Goal: Information Seeking & Learning: Learn about a topic

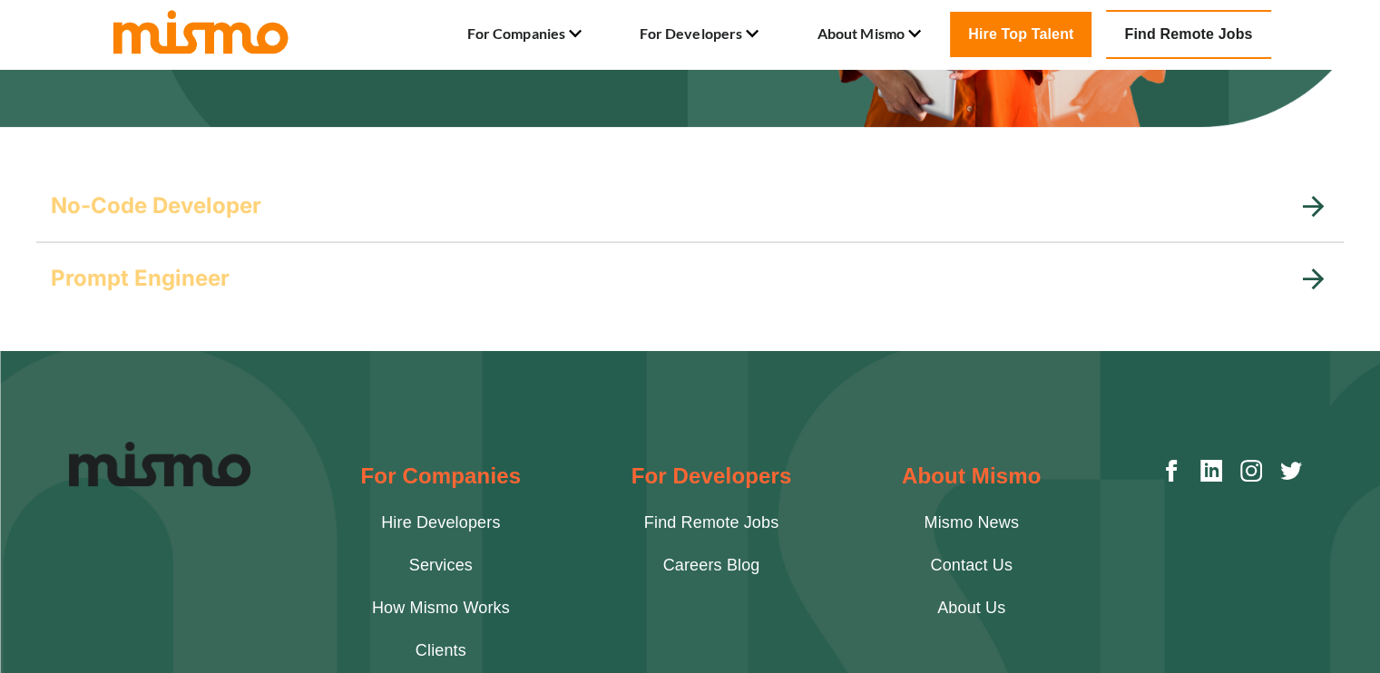
scroll to position [363, 0]
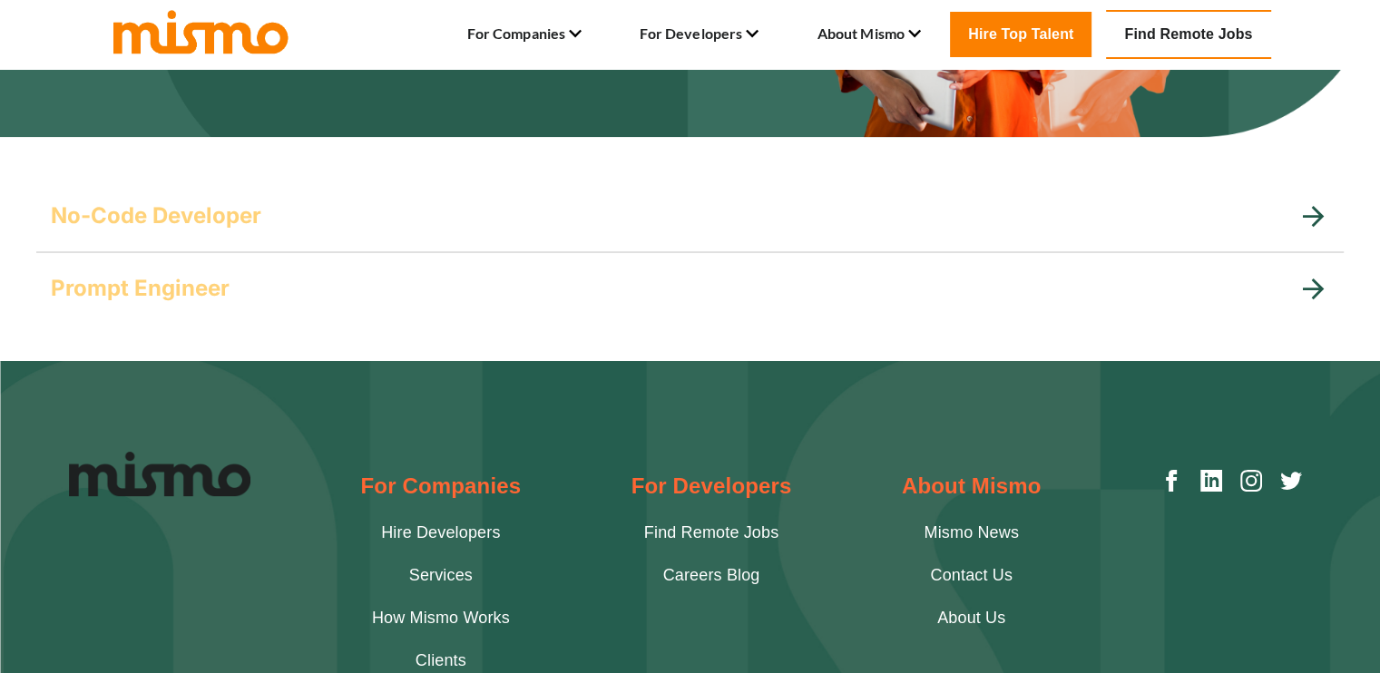
click at [1312, 276] on icon at bounding box center [1313, 289] width 32 height 32
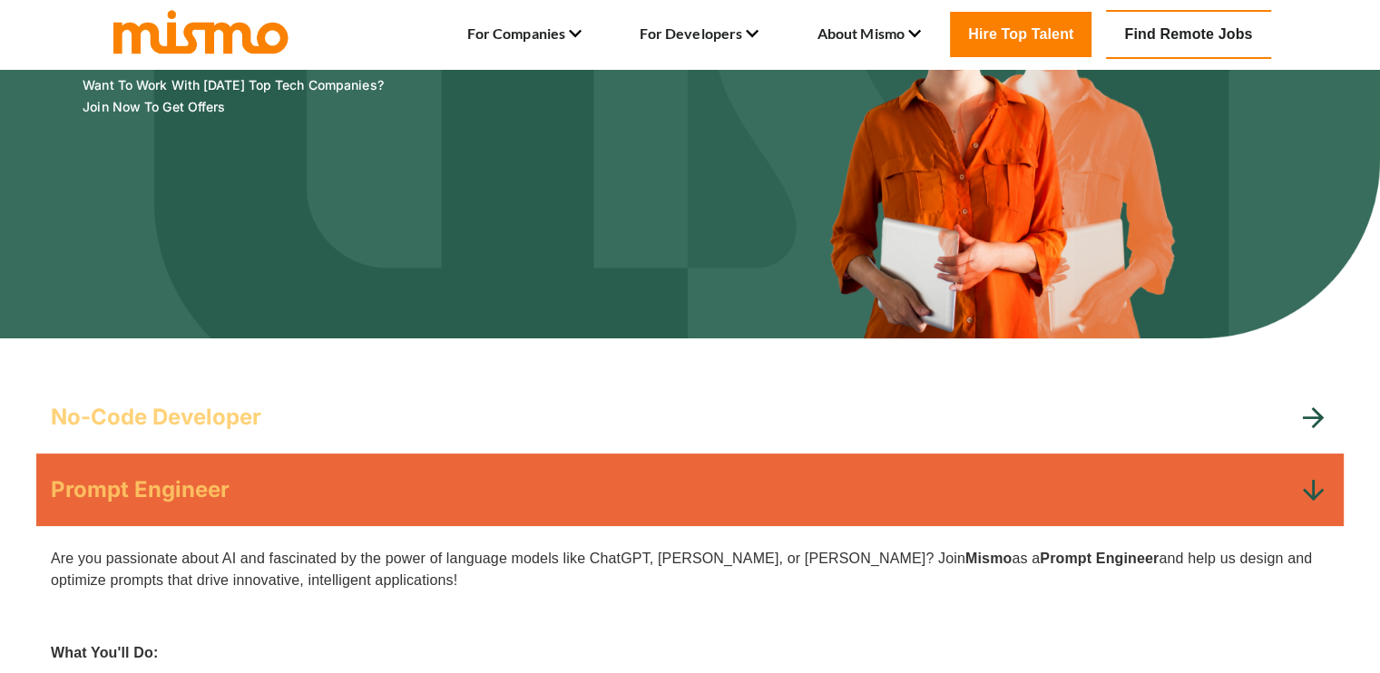
scroll to position [163, 0]
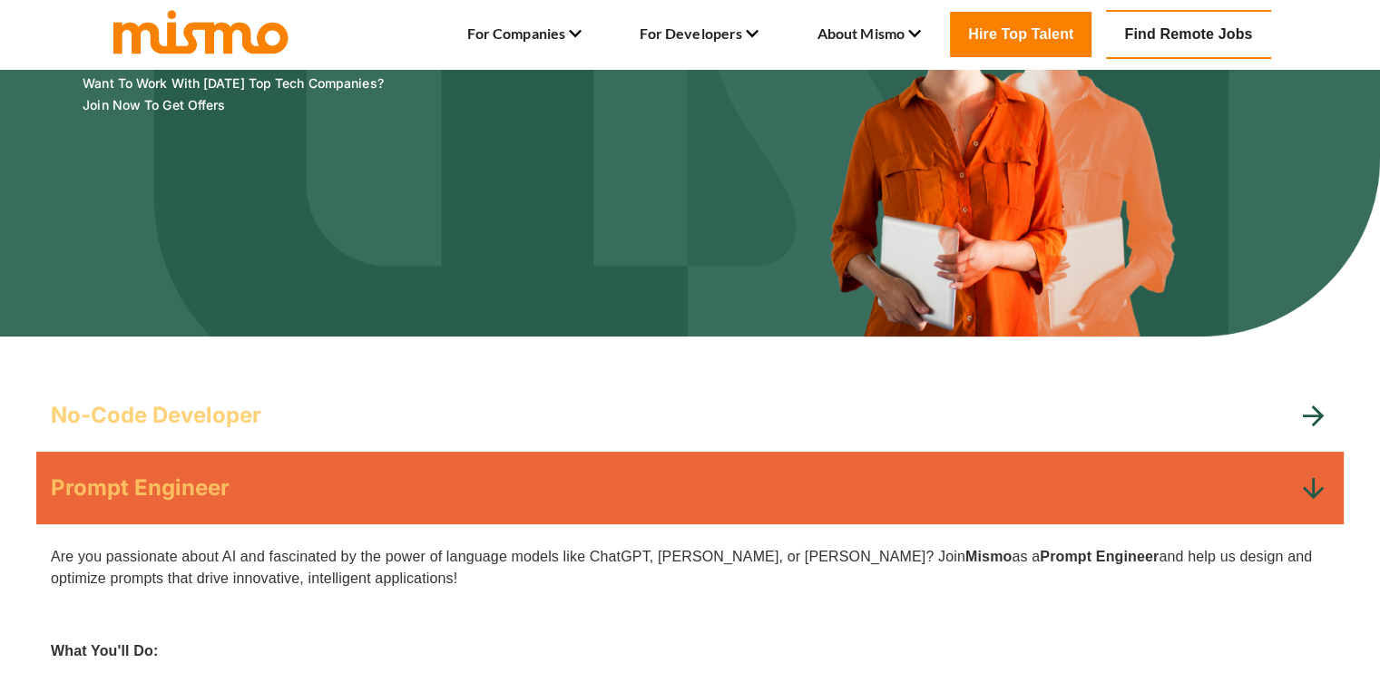
click at [1317, 426] on icon at bounding box center [1313, 416] width 32 height 32
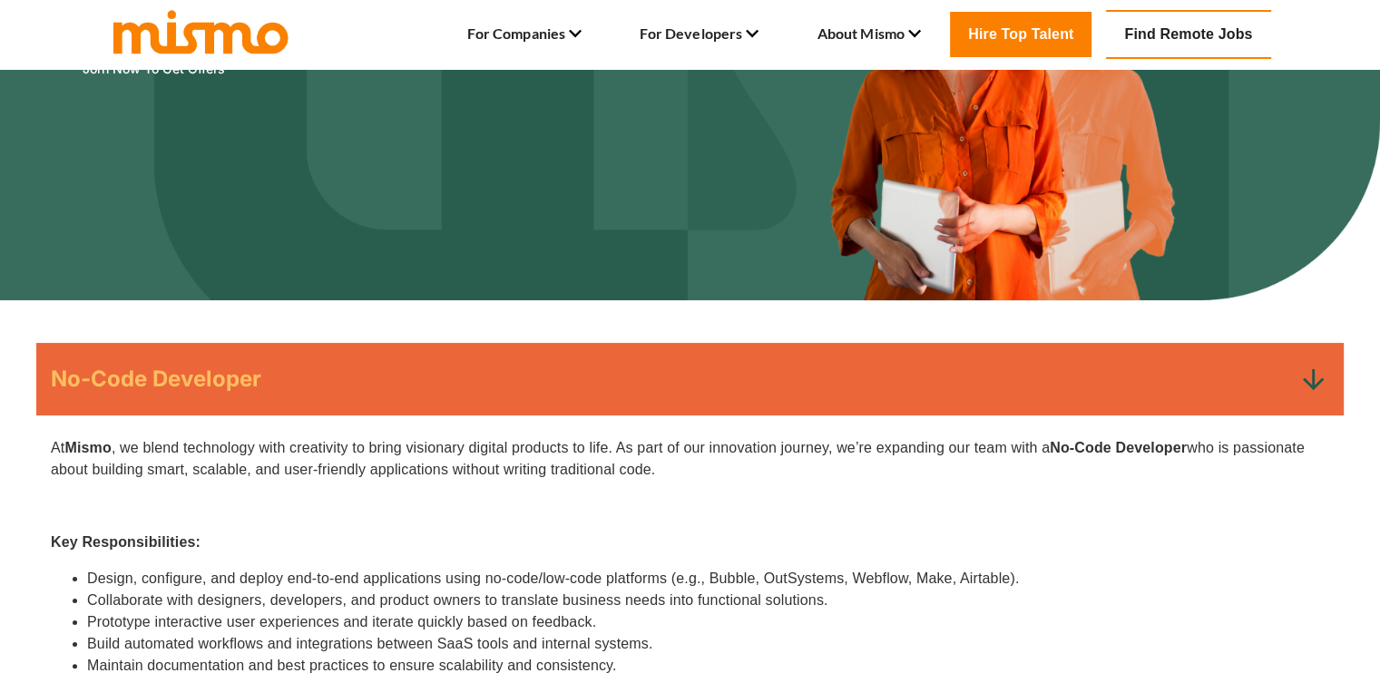
scroll to position [0, 0]
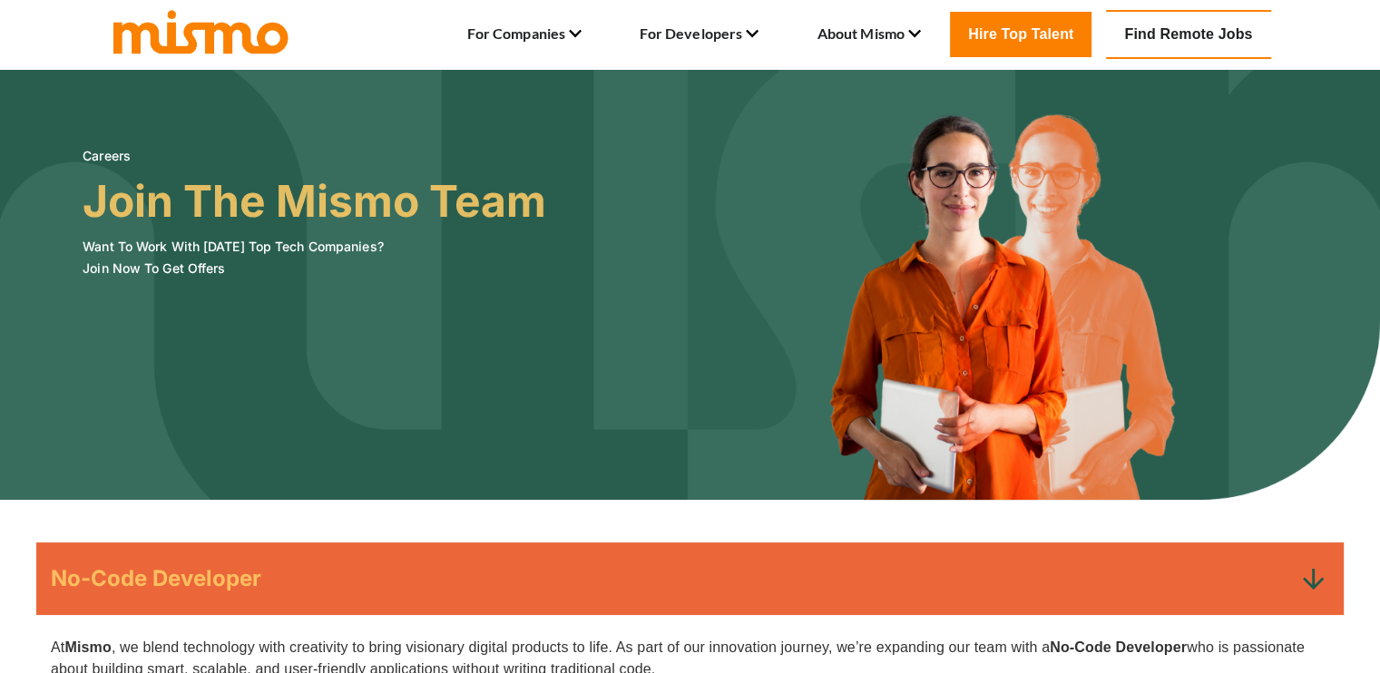
click at [1181, 29] on link "Find Remote Jobs" at bounding box center [1188, 34] width 164 height 49
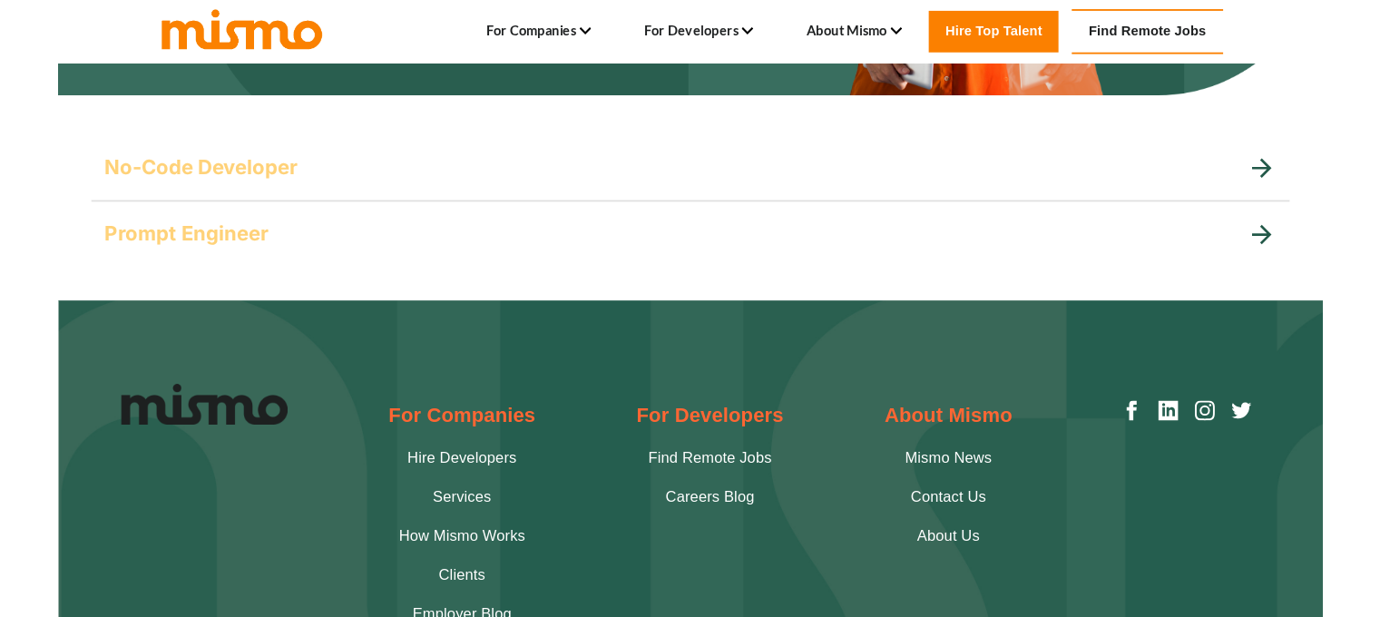
scroll to position [394, 0]
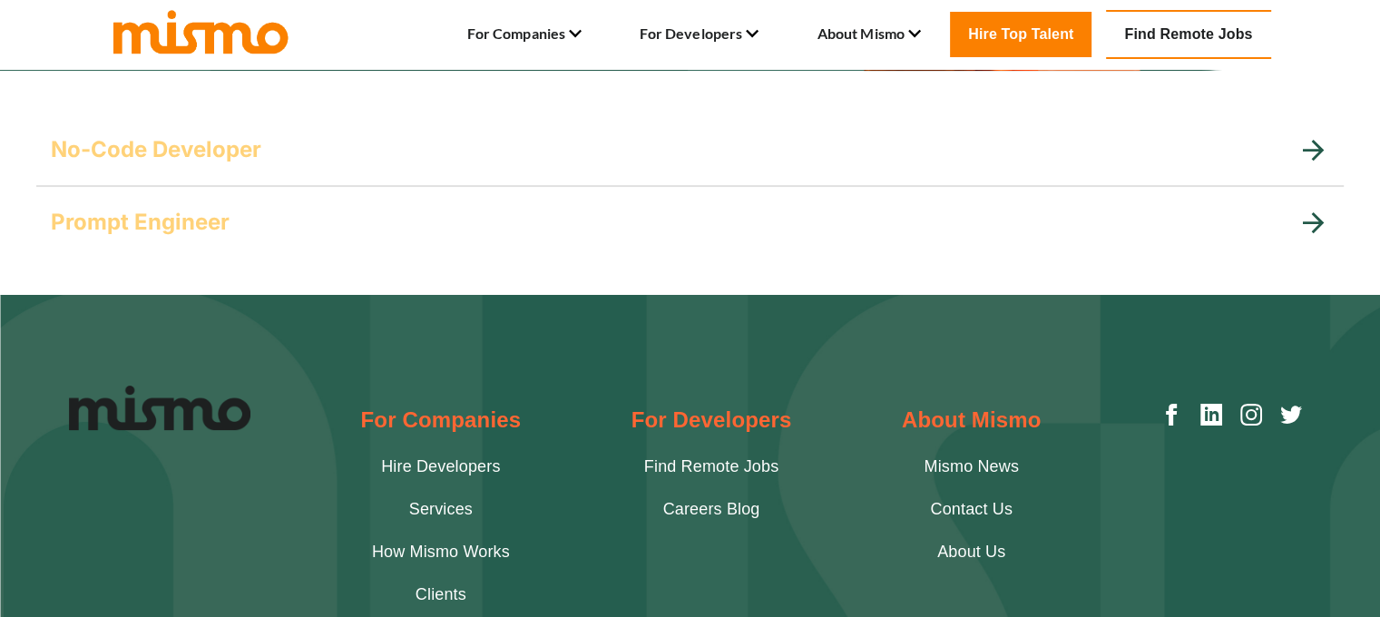
scroll to position [414, 0]
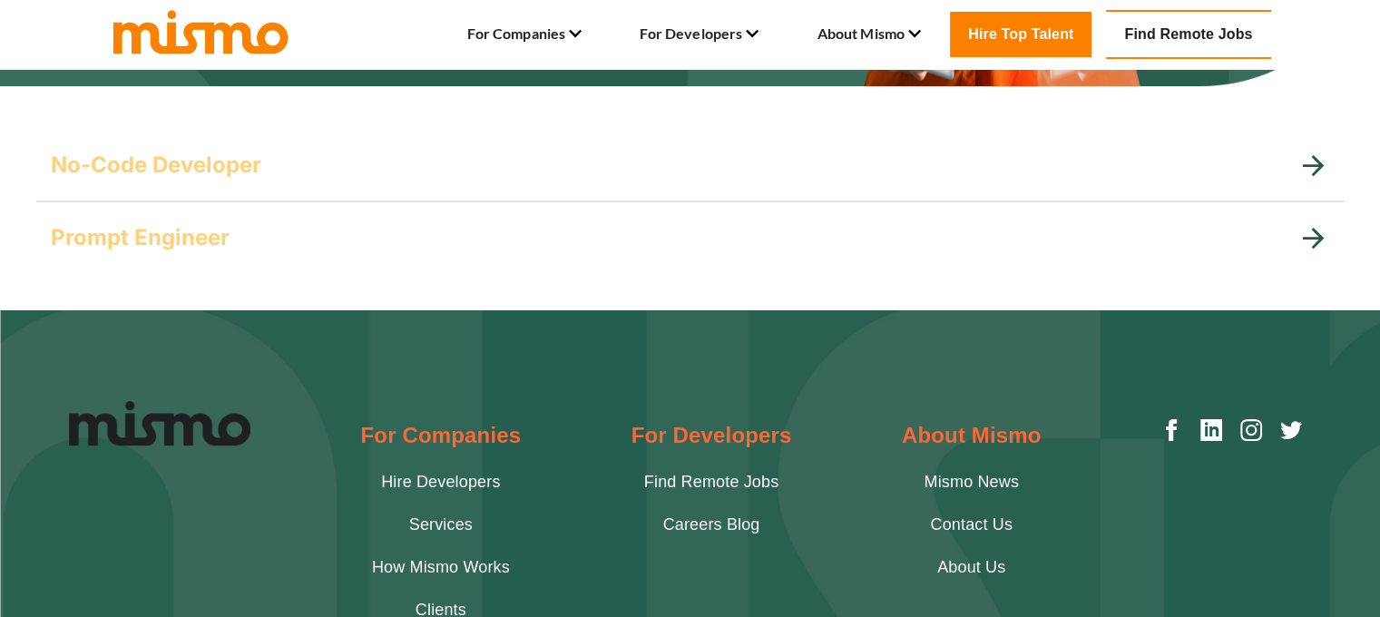
click at [609, 249] on div "Prompt Engineer" at bounding box center [674, 237] width 1246 height 29
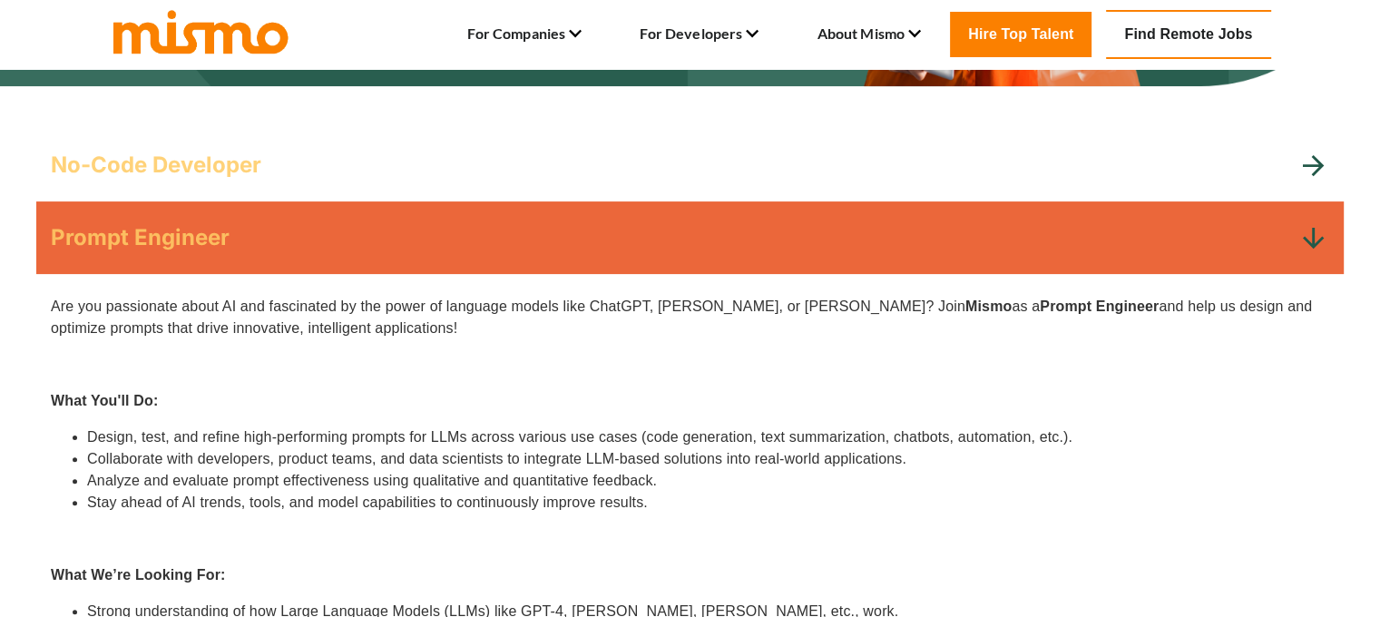
click at [714, 155] on div "No-Code Developer" at bounding box center [674, 165] width 1246 height 29
